Goal: Task Accomplishment & Management: Complete application form

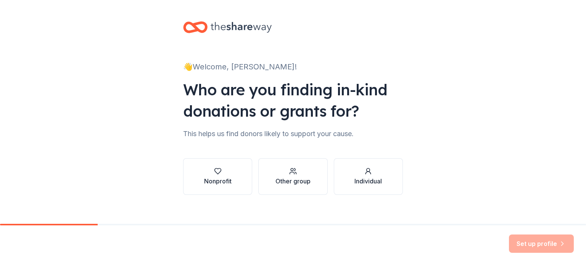
scroll to position [71, 0]
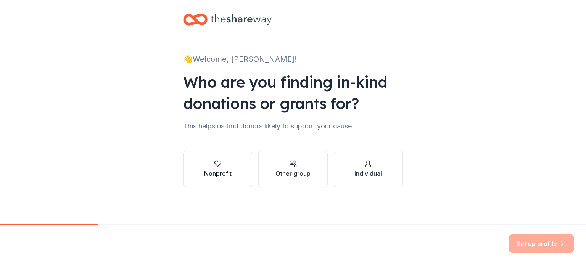
click at [206, 169] on div "Nonprofit" at bounding box center [217, 173] width 27 height 9
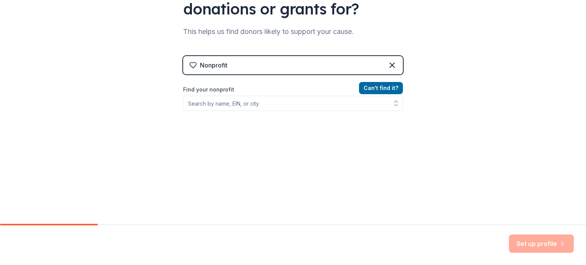
scroll to position [159, 0]
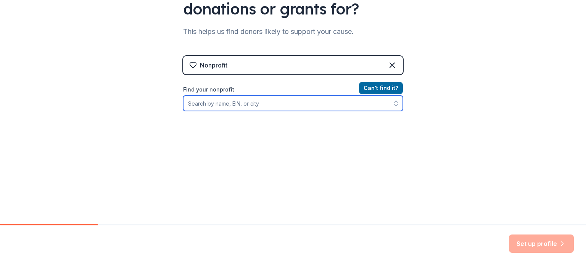
click at [263, 96] on input "Find your nonprofit" at bounding box center [293, 103] width 220 height 15
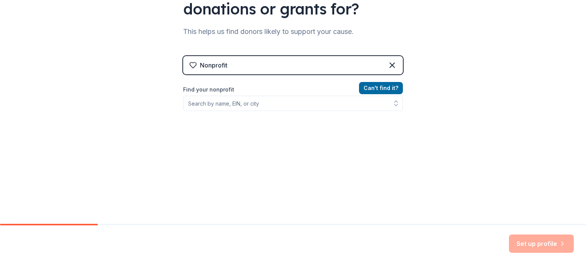
click at [394, 120] on div "Can ' t find it? Find your nonprofit" at bounding box center [293, 127] width 220 height 88
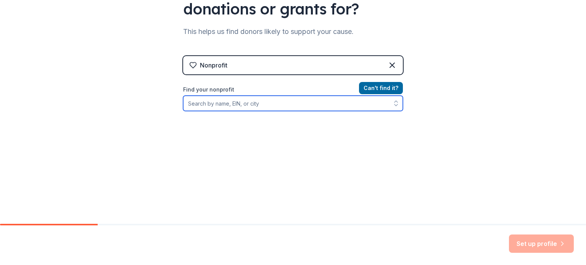
click at [340, 99] on input "Find your nonprofit" at bounding box center [293, 103] width 220 height 15
paste input "[US_EMPLOYER_IDENTIFICATION_NUMBER]"
type input "[US_EMPLOYER_IDENTIFICATION_NUMBER]"
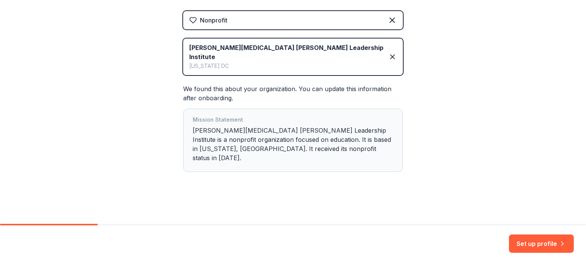
scroll to position [223, 0]
click at [512, 238] on button "Set up profile" at bounding box center [541, 243] width 65 height 18
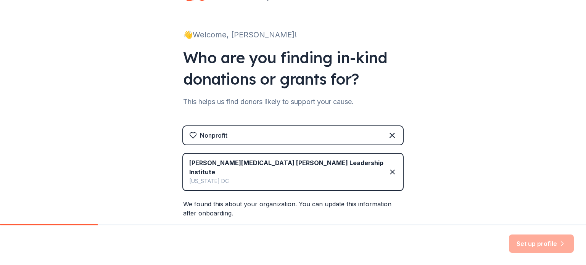
scroll to position [0, 0]
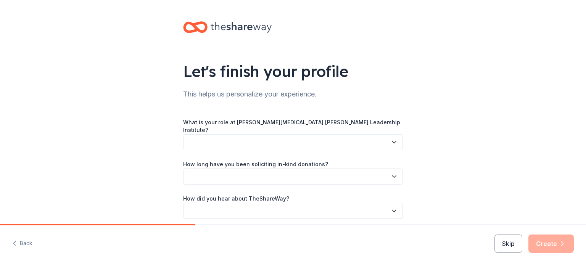
scroll to position [56, 0]
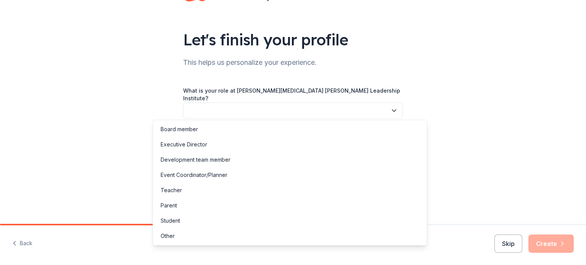
drag, startPoint x: 303, startPoint y: 117, endPoint x: 320, endPoint y: 106, distance: 20.0
click at [320, 106] on button "button" at bounding box center [293, 111] width 220 height 16
click at [230, 164] on div "Development team member" at bounding box center [195, 159] width 70 height 9
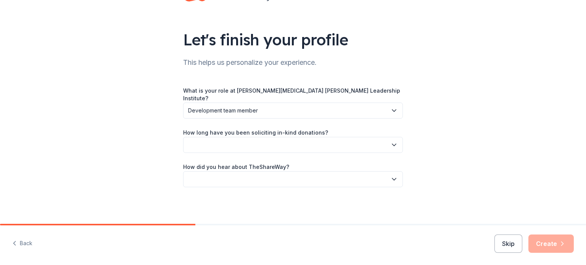
scroll to position [88, 0]
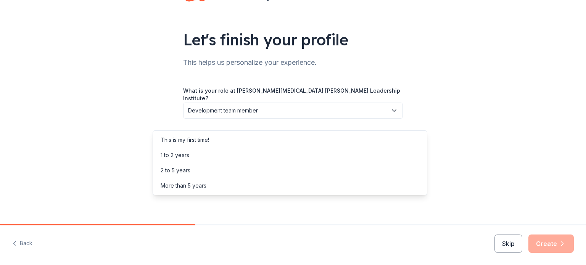
click at [301, 137] on button "button" at bounding box center [293, 145] width 220 height 16
click at [242, 143] on div "This is my first time!" at bounding box center [289, 139] width 271 height 15
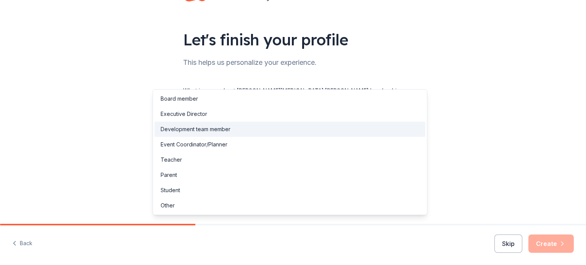
click at [282, 106] on span "Development team member" at bounding box center [287, 110] width 199 height 9
click at [180, 195] on div "Student" at bounding box center [169, 190] width 19 height 9
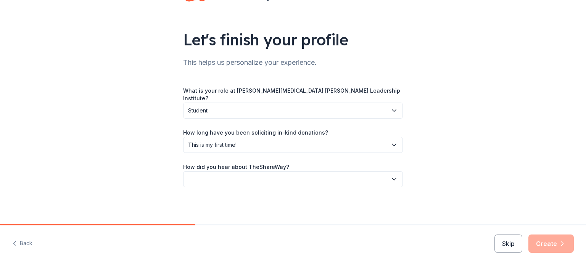
scroll to position [90, 0]
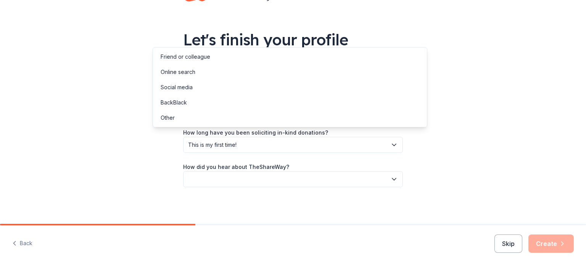
click at [270, 171] on button "button" at bounding box center [293, 179] width 220 height 16
click at [259, 77] on div "Online search" at bounding box center [289, 71] width 271 height 15
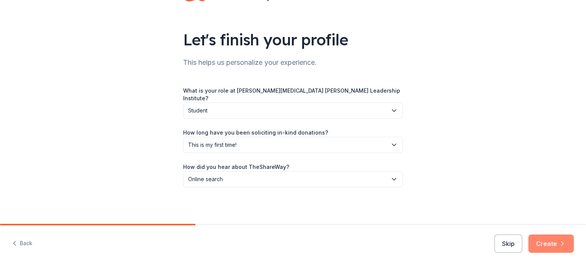
click at [533, 237] on button "Create" at bounding box center [550, 243] width 45 height 18
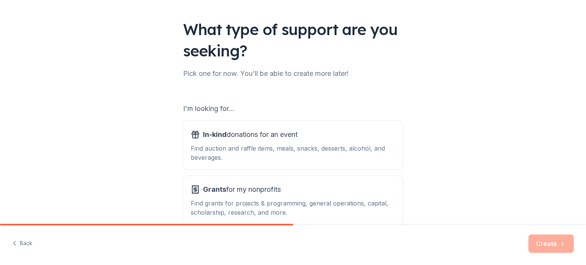
scroll to position [119, 0]
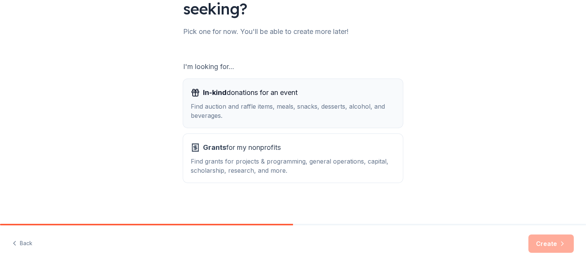
click at [276, 113] on div "Find auction and raffle items, meals, snacks, desserts, alcohol, and beverages." at bounding box center [293, 111] width 204 height 18
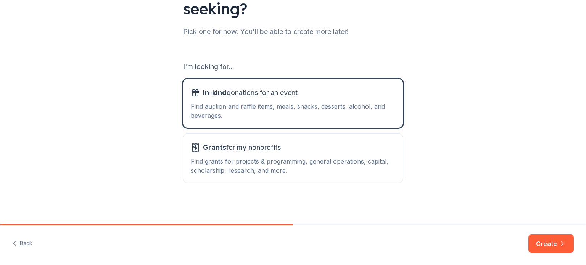
scroll to position [166, 0]
click at [536, 236] on button "Create" at bounding box center [550, 243] width 45 height 18
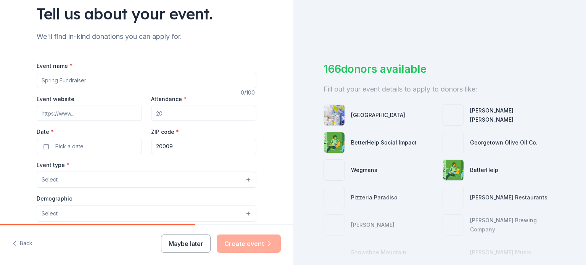
scroll to position [62, 0]
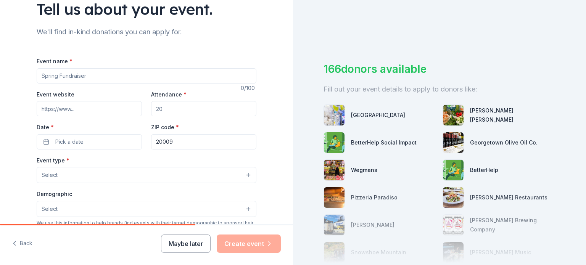
click at [119, 83] on input "Event name *" at bounding box center [147, 75] width 220 height 15
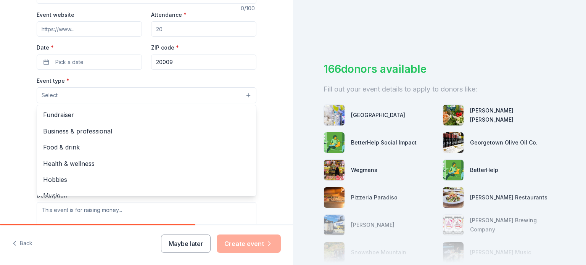
click at [126, 103] on button "Select" at bounding box center [147, 95] width 220 height 16
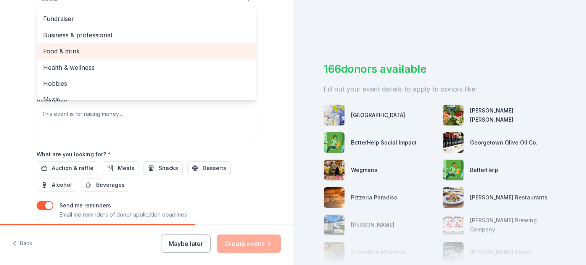
scroll to position [31, 0]
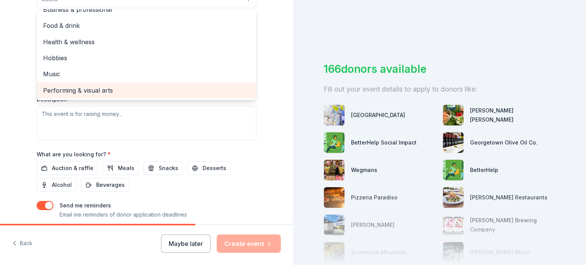
click at [93, 95] on span "Performing & visual arts" at bounding box center [146, 90] width 207 height 10
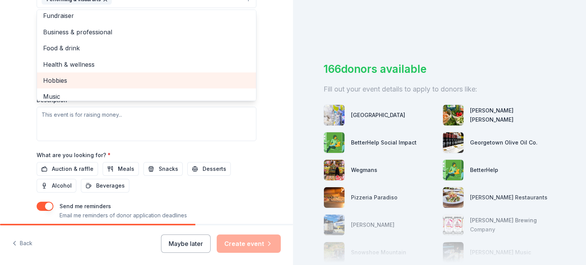
scroll to position [0, 0]
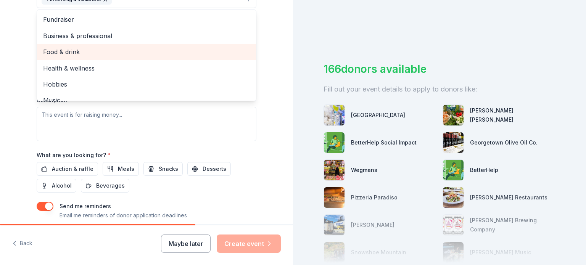
click at [68, 60] on div "Food & drink" at bounding box center [146, 52] width 219 height 16
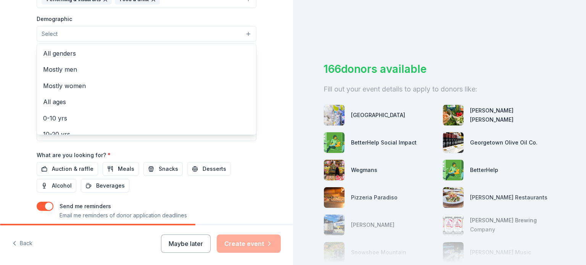
click at [45, 42] on button "Select" at bounding box center [147, 34] width 220 height 16
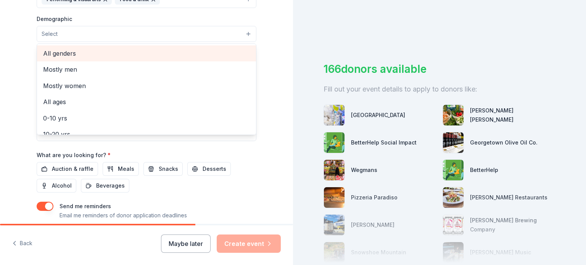
click at [61, 58] on span "All genders" at bounding box center [146, 53] width 207 height 10
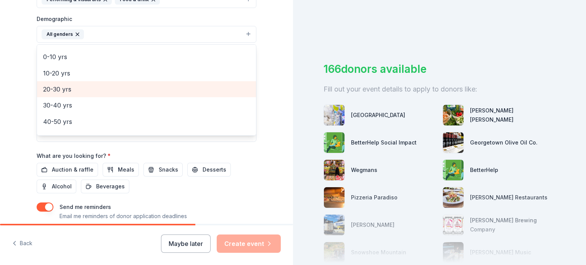
scroll to position [72, 0]
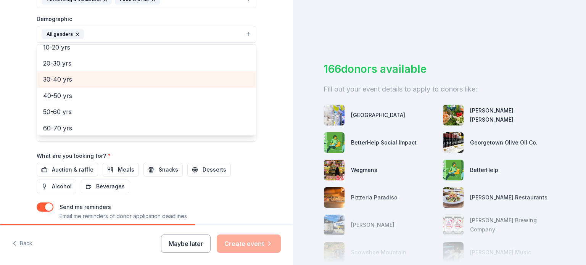
click at [61, 84] on span "30-40 yrs" at bounding box center [146, 79] width 207 height 10
click at [59, 84] on span "40-50 yrs" at bounding box center [146, 79] width 207 height 10
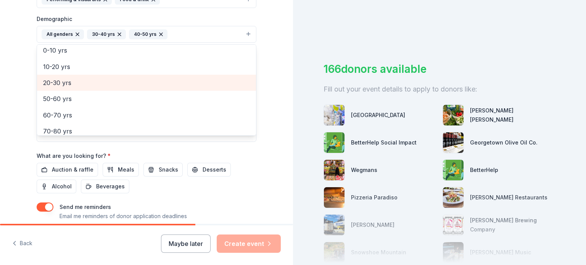
click at [64, 88] on span "20-30 yrs" at bounding box center [146, 83] width 207 height 10
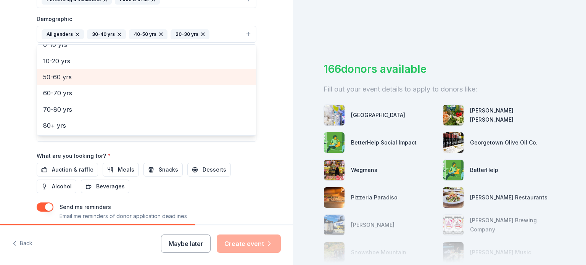
scroll to position [68, 0]
click at [63, 82] on span "50-60 yrs" at bounding box center [146, 77] width 207 height 10
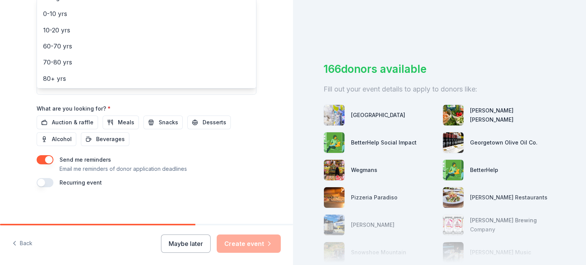
scroll to position [410, 0]
click at [119, 106] on div "Event name * 0 /100 Event website Attendance * Date * Pick a date ZIP code * 20…" at bounding box center [147, 3] width 220 height 367
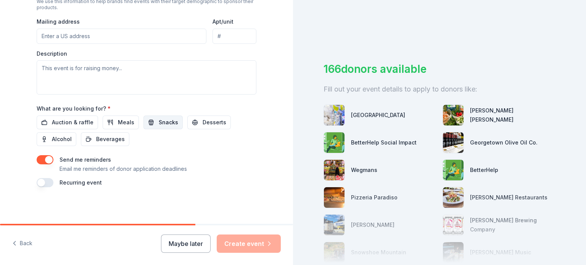
scroll to position [388, 0]
click at [164, 127] on span "Snacks" at bounding box center [168, 122] width 19 height 9
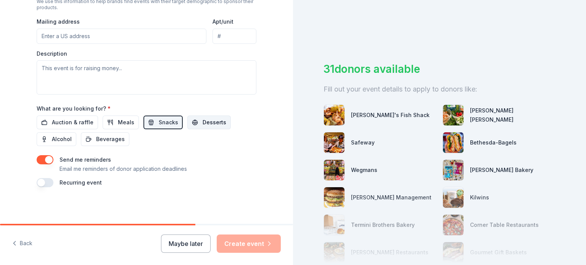
click at [200, 128] on button "Desserts" at bounding box center [208, 123] width 43 height 14
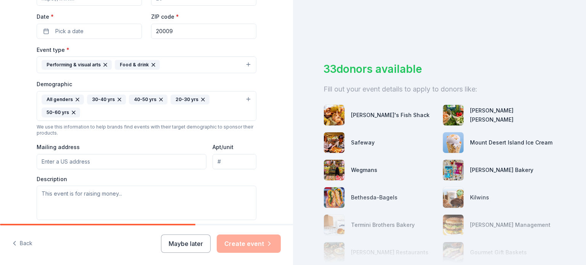
scroll to position [112, 0]
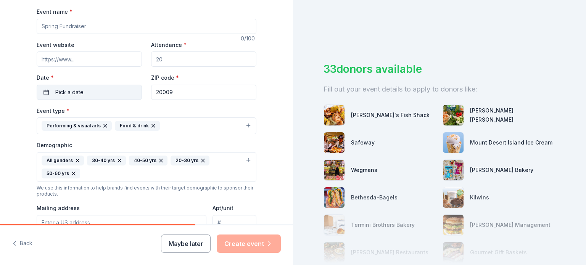
click at [63, 97] on span "Pick a date" at bounding box center [69, 92] width 28 height 9
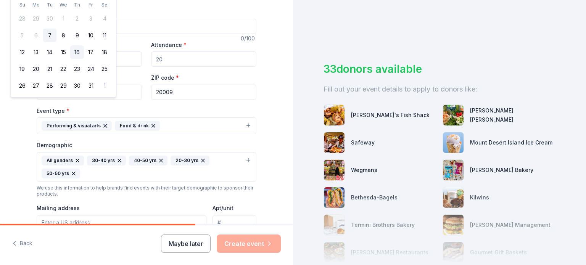
click at [84, 59] on button "16" at bounding box center [77, 52] width 14 height 14
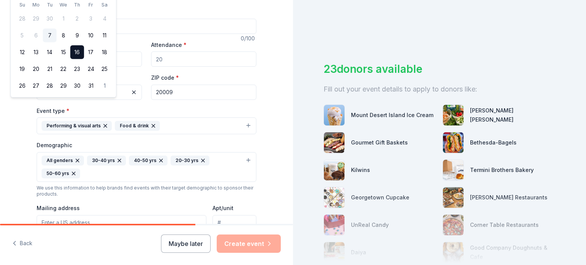
click at [256, 67] on input "Attendance *" at bounding box center [203, 58] width 105 height 15
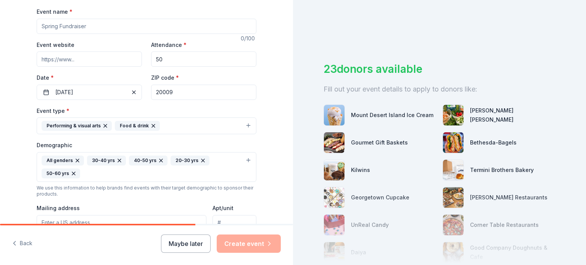
type input "50"
click at [167, 34] on input "Event name *" at bounding box center [147, 26] width 220 height 15
type input "P"
type input "E"
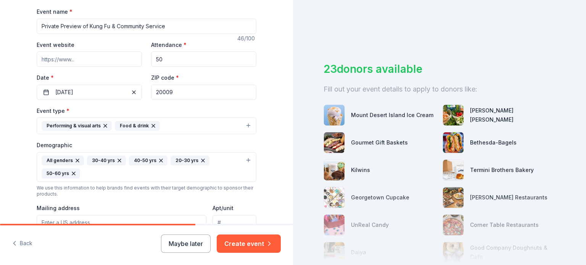
click at [195, 34] on input "Private Preview of Kung Fu & Community Service" at bounding box center [147, 26] width 220 height 15
click at [37, 34] on input "Private Preview of Kung Fu & Community Service Art Exhibit" at bounding box center [147, 26] width 220 height 15
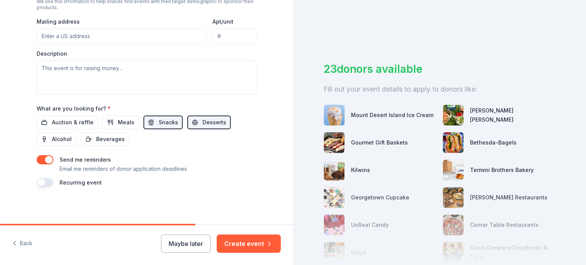
scroll to position [326, 0]
type input "Exclusive Preview of Kung Fu & Community Service Art Exhibit"
click at [93, 44] on input "Mailing address" at bounding box center [122, 36] width 170 height 15
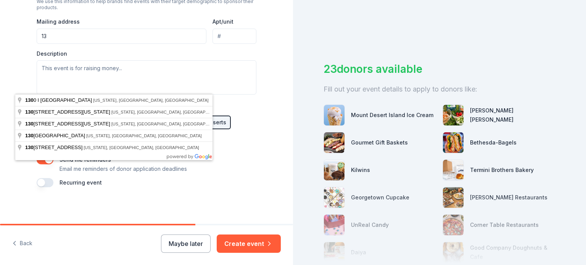
type input "1"
paste input "[STREET_ADDRESS][US_STATE]"
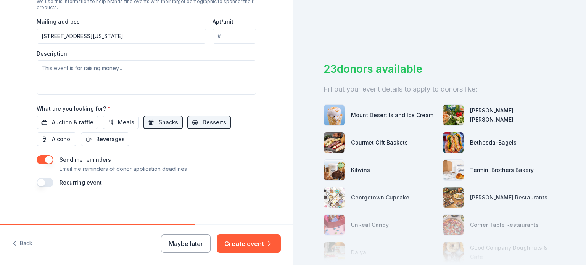
type input "[STREET_ADDRESS][US_STATE]"
click at [113, 95] on div "Description" at bounding box center [147, 72] width 220 height 45
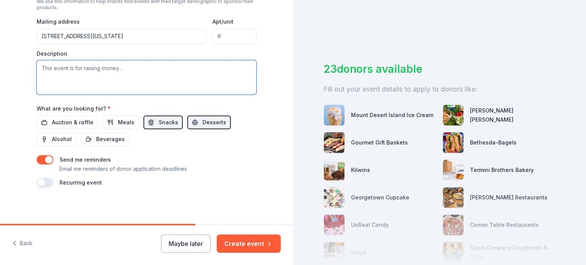
click at [102, 95] on textarea at bounding box center [147, 77] width 220 height 34
click at [128, 91] on textarea "To enrich screen reader interactions, please activate Accessibility in Grammarl…" at bounding box center [147, 77] width 220 height 34
paste textarea "I am writing to request a donation to support our upcoming community event cele…"
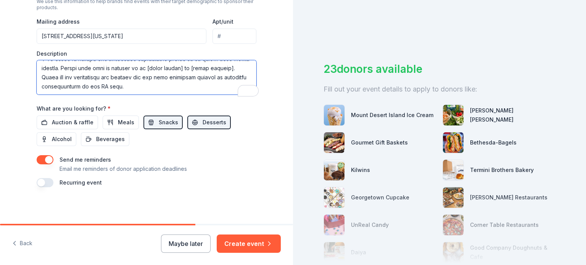
scroll to position [501, 0]
click at [177, 75] on textarea "To enrich screen reader interactions, please activate Accessibility in Grammarl…" at bounding box center [147, 77] width 220 height 34
click at [225, 77] on textarea "To enrich screen reader interactions, please activate Accessibility in Grammarl…" at bounding box center [147, 77] width 220 height 34
click at [226, 71] on textarea "To enrich screen reader interactions, please activate Accessibility in Grammarl…" at bounding box center [147, 77] width 220 height 34
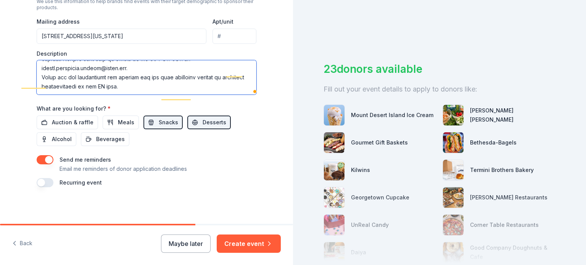
click at [141, 70] on textarea "To enrich screen reader interactions, please activate Accessibility in Grammarl…" at bounding box center [147, 77] width 220 height 34
click at [151, 84] on textarea "To enrich screen reader interactions, please activate Accessibility in Grammarl…" at bounding box center [147, 77] width 220 height 34
click at [219, 91] on textarea "To enrich screen reader interactions, please activate Accessibility in Grammarl…" at bounding box center [147, 77] width 220 height 34
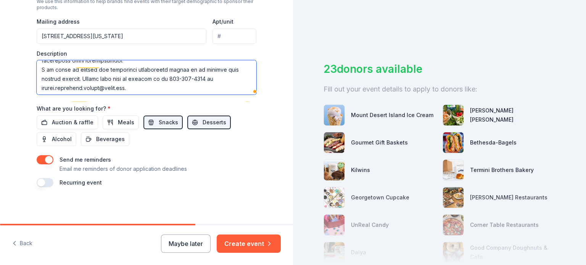
click at [127, 87] on textarea "To enrich screen reader interactions, please activate Accessibility in Grammarl…" at bounding box center [147, 77] width 220 height 34
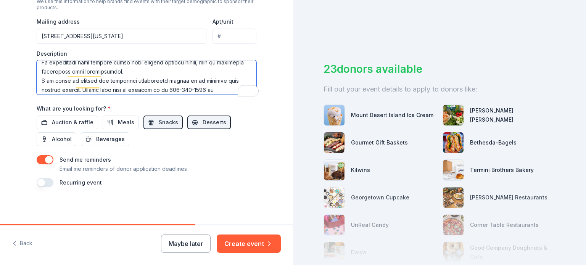
click at [37, 73] on textarea "To enrich screen reader interactions, please activate Accessibility in Grammarl…" at bounding box center [147, 77] width 220 height 34
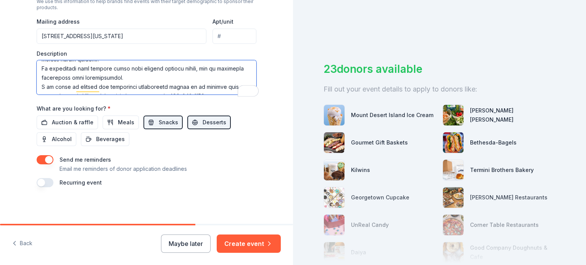
click at [37, 87] on textarea "To enrich screen reader interactions, please activate Accessibility in Grammarl…" at bounding box center [147, 77] width 220 height 34
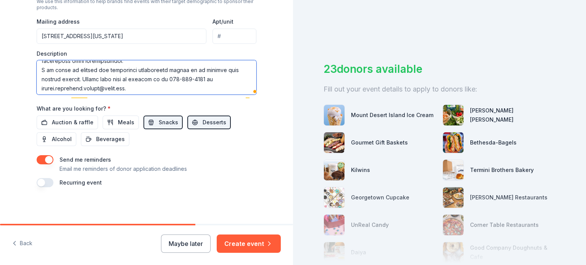
click at [37, 85] on textarea "To enrich screen reader interactions, please activate Accessibility in Grammarl…" at bounding box center [147, 77] width 220 height 34
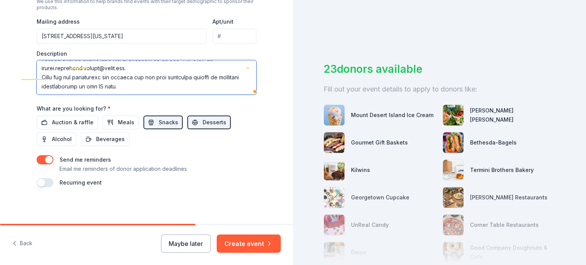
click at [205, 74] on textarea "To enrich screen reader interactions, please activate Accessibility in Grammarl…" at bounding box center [147, 77] width 220 height 34
click at [90, 90] on textarea "To enrich screen reader interactions, please activate Accessibility in Grammarl…" at bounding box center [147, 77] width 220 height 34
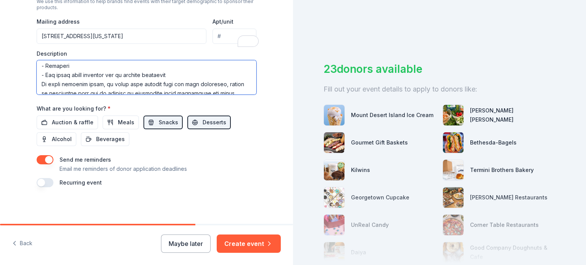
click at [42, 60] on textarea "To enrich screen reader interactions, please activate Accessibility in Grammarl…" at bounding box center [147, 77] width 220 height 34
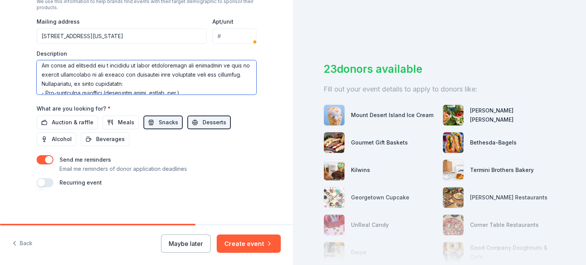
click at [99, 60] on textarea "To enrich screen reader interactions, please activate Accessibility in Grammarl…" at bounding box center [147, 77] width 220 height 34
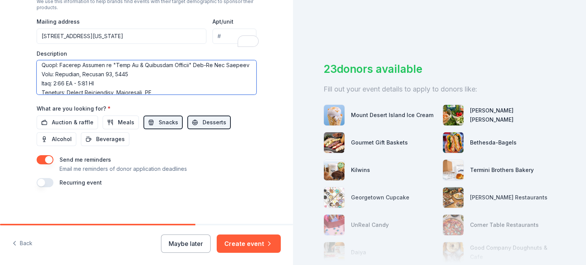
click at [72, 60] on textarea "To enrich screen reader interactions, please activate Accessibility in Grammarl…" at bounding box center [147, 77] width 220 height 34
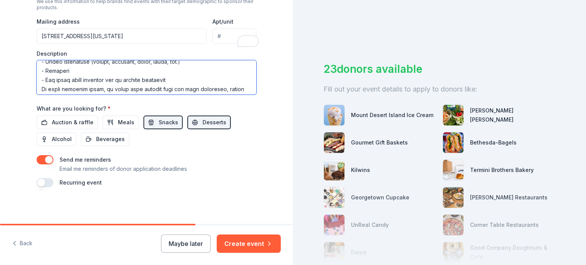
click at [78, 60] on textarea "To enrich screen reader interactions, please activate Accessibility in Grammarl…" at bounding box center [147, 77] width 220 height 34
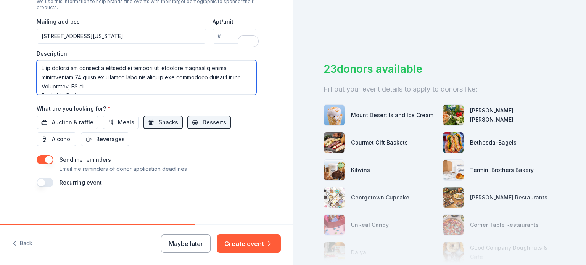
click at [37, 60] on textarea "To enrich screen reader interactions, please activate Accessibility in Grammarl…" at bounding box center [147, 77] width 220 height 34
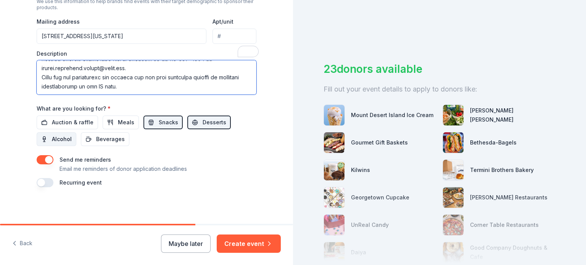
type textarea "I am writing to request a donation to support our upcoming community event cele…"
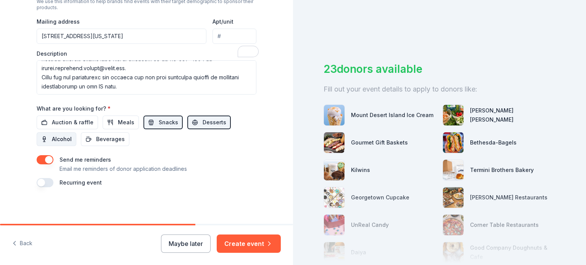
click at [52, 135] on span "Alcohol" at bounding box center [62, 139] width 20 height 9
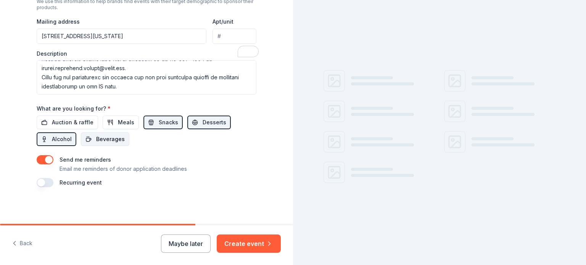
click at [96, 135] on span "Beverages" at bounding box center [110, 139] width 29 height 9
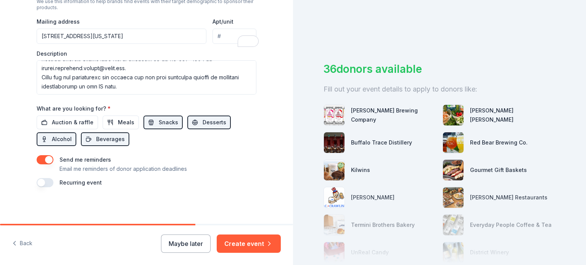
click at [37, 155] on button "button" at bounding box center [45, 159] width 17 height 9
click at [237, 234] on button "Create event" at bounding box center [249, 243] width 64 height 18
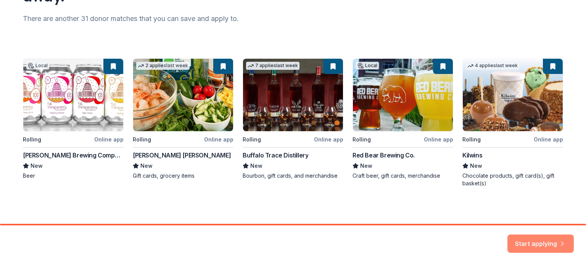
click at [514, 232] on button "Start applying" at bounding box center [540, 239] width 66 height 18
drag, startPoint x: 536, startPoint y: 254, endPoint x: 536, endPoint y: 249, distance: 5.7
click at [536, 249] on div "Start applying" at bounding box center [293, 245] width 586 height 40
click at [53, 61] on div "Local Rolling Online app [PERSON_NAME] Brewing Company New Beer 2 applies last …" at bounding box center [293, 122] width 540 height 129
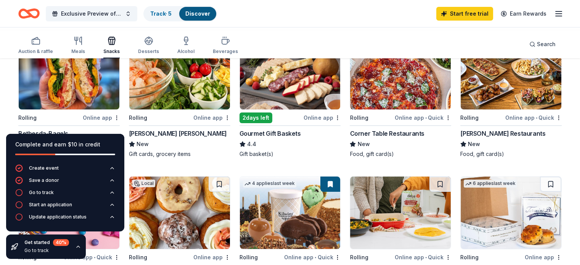
click at [54, 189] on div "Go to track" at bounding box center [41, 192] width 25 height 6
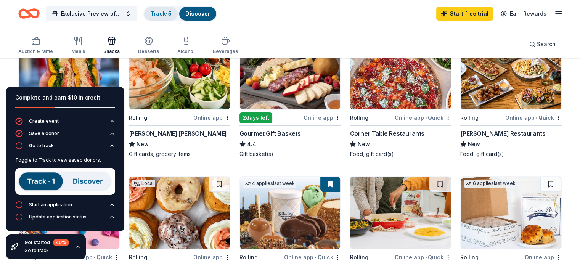
click at [172, 13] on link "Track · 5" at bounding box center [160, 13] width 21 height 6
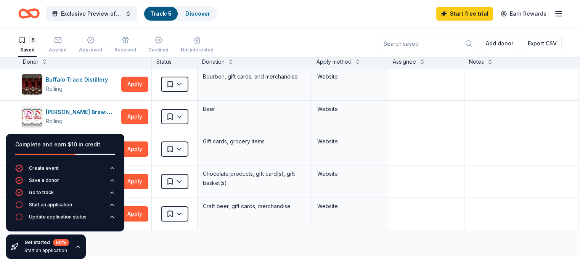
click at [69, 202] on div "Start an application" at bounding box center [50, 205] width 43 height 6
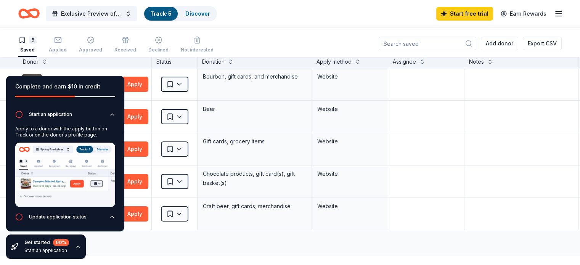
click at [81, 244] on icon "button" at bounding box center [78, 247] width 6 height 6
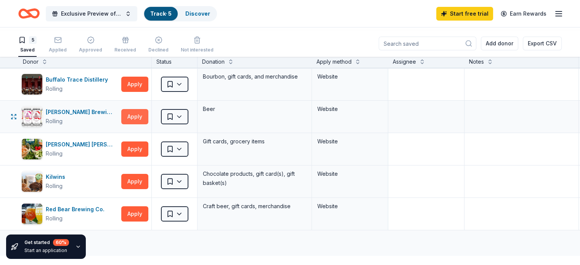
click at [148, 124] on button "Apply" at bounding box center [134, 116] width 27 height 15
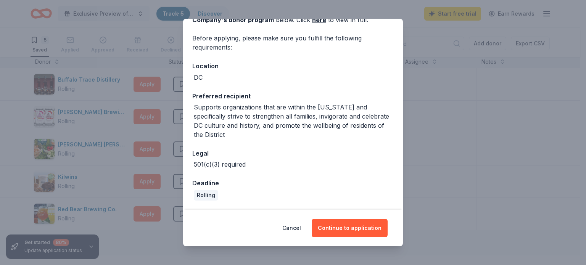
scroll to position [121, 0]
click at [362, 227] on button "Continue to application" at bounding box center [349, 228] width 76 height 18
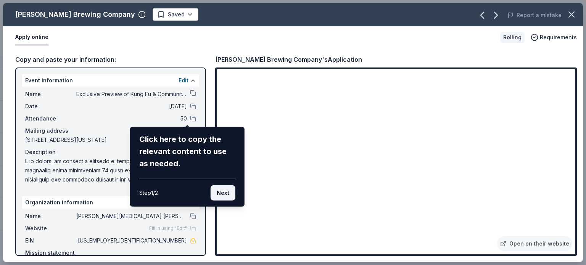
click at [218, 201] on button "Next" at bounding box center [222, 192] width 25 height 15
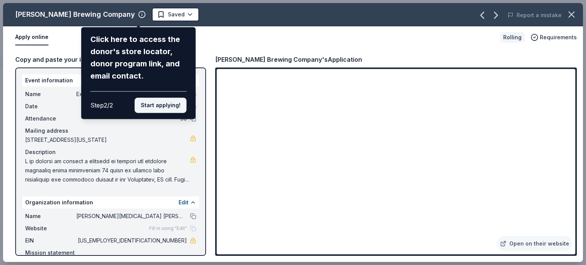
click at [156, 113] on button "Start applying!" at bounding box center [161, 105] width 52 height 15
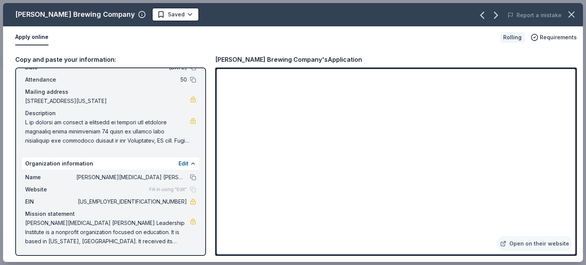
scroll to position [114, 0]
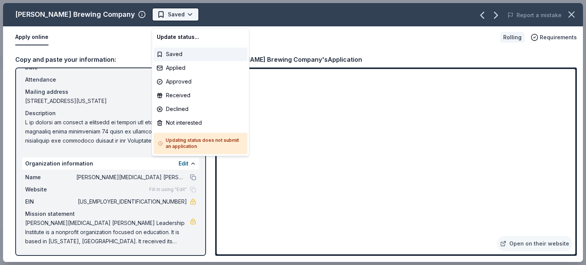
click at [190, 24] on html "Exclusive Preview of Kung Fu & Community Service Art Exhibit Track · 5 Discover…" at bounding box center [293, 132] width 586 height 265
click at [194, 58] on div "Saved" at bounding box center [201, 54] width 94 height 14
